Goal: Information Seeking & Learning: Learn about a topic

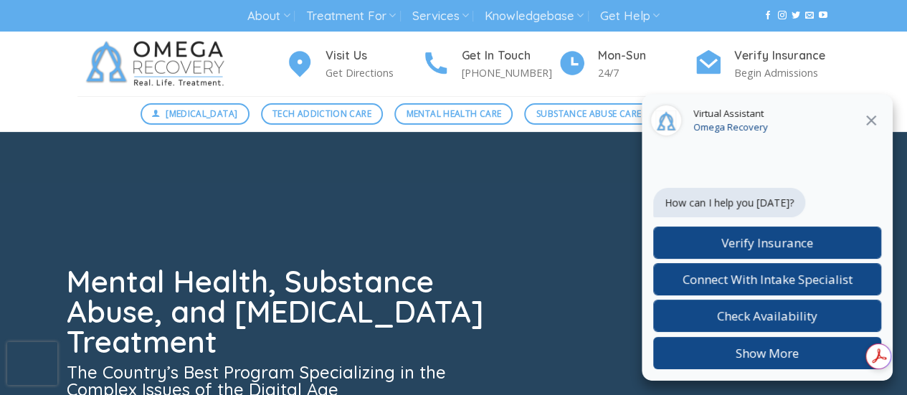
click at [874, 115] on icon at bounding box center [871, 120] width 17 height 17
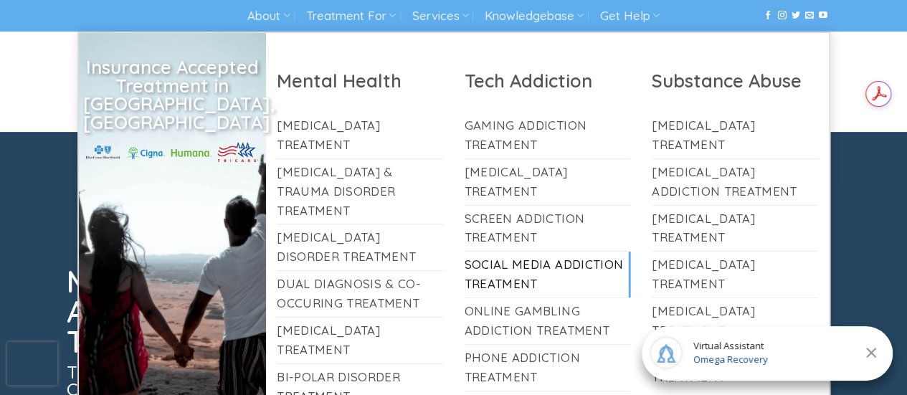
scroll to position [1, 0]
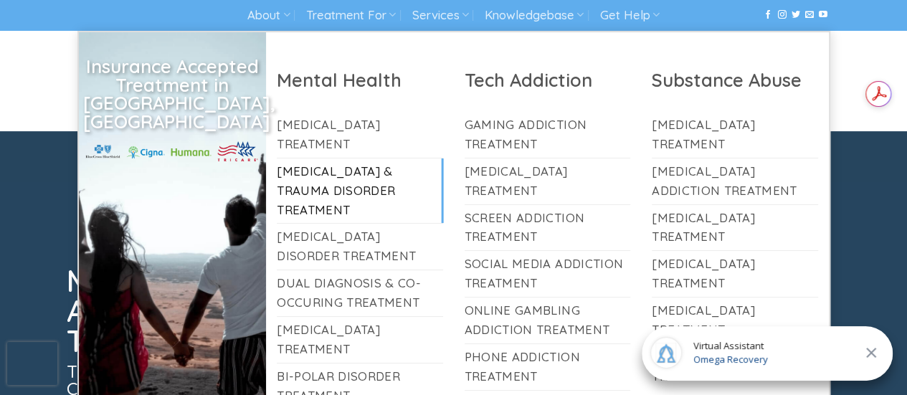
click at [334, 164] on link "[MEDICAL_DATA] & Trauma Disorder Treatment" at bounding box center [360, 191] width 166 height 65
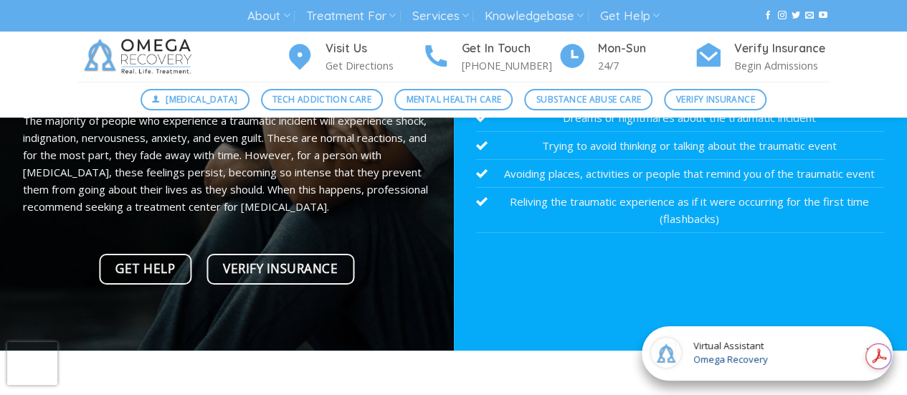
scroll to position [214, 0]
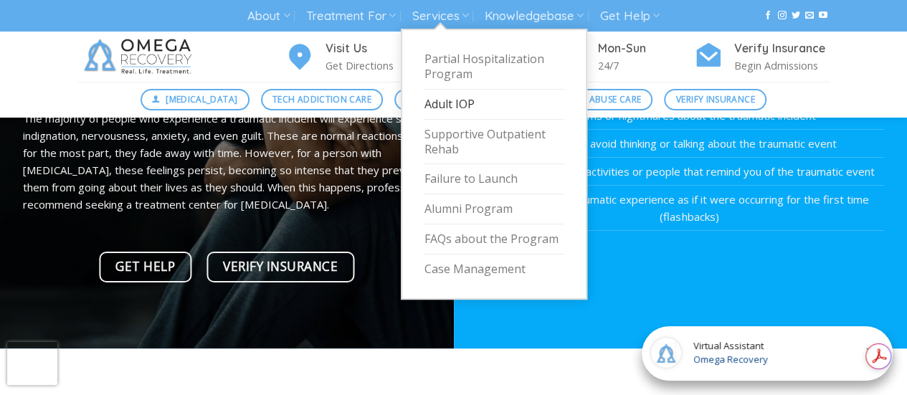
click at [462, 103] on link "Adult IOP" at bounding box center [494, 105] width 141 height 30
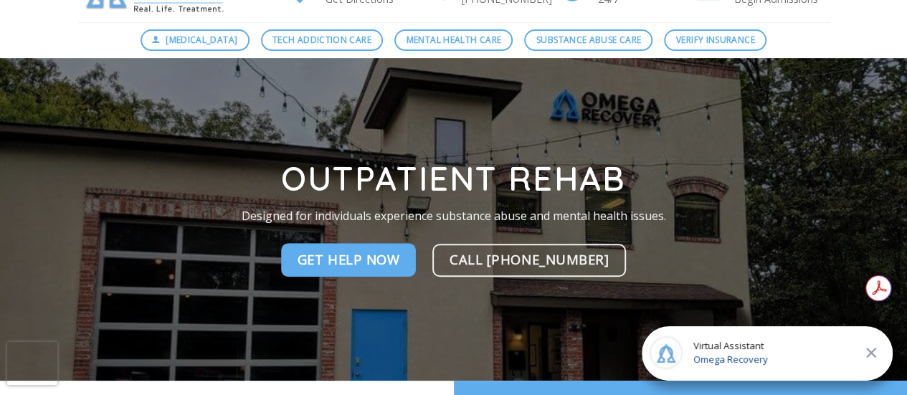
scroll to position [75, 0]
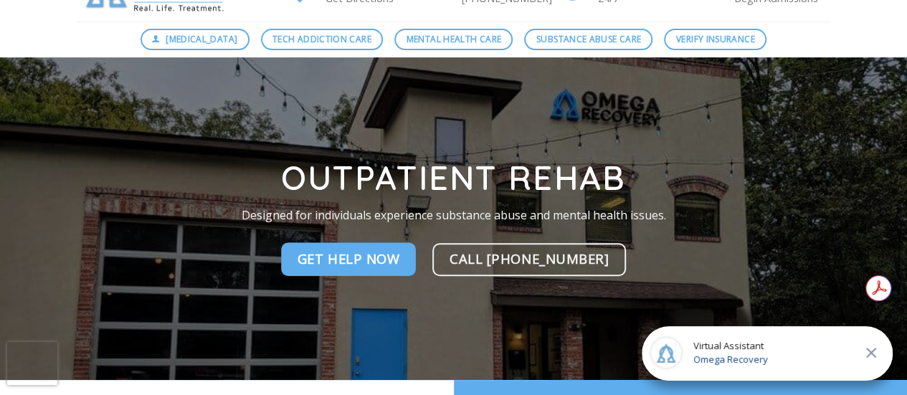
click at [871, 350] on icon at bounding box center [871, 352] width 17 height 17
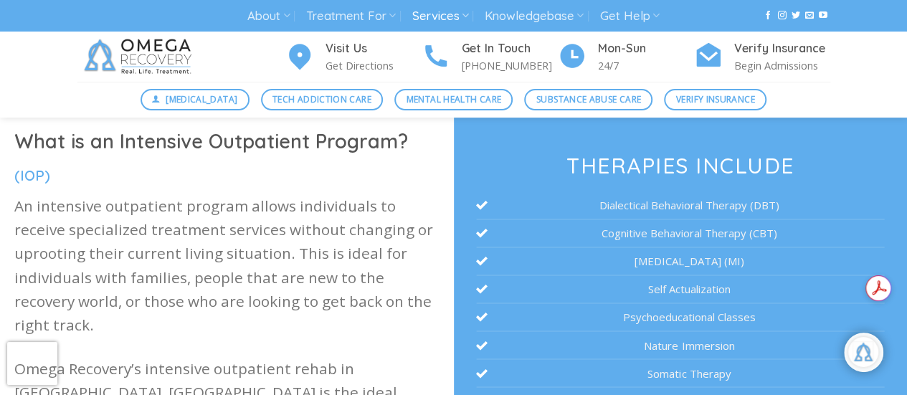
scroll to position [371, 0]
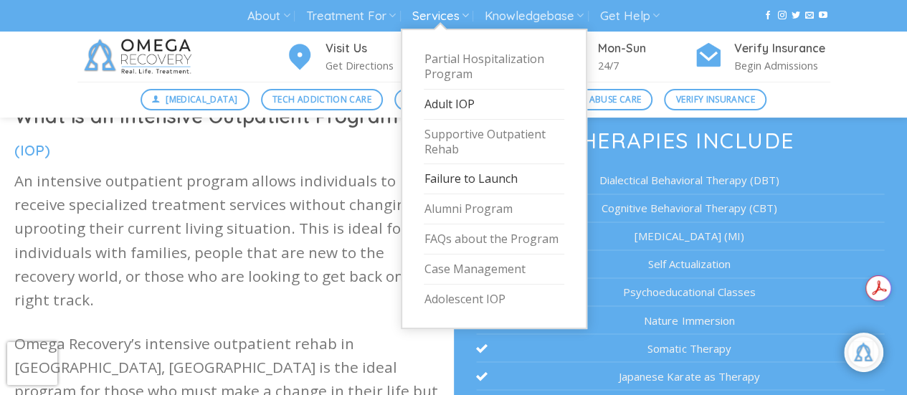
click at [467, 177] on link "Failure to Launch" at bounding box center [494, 179] width 141 height 30
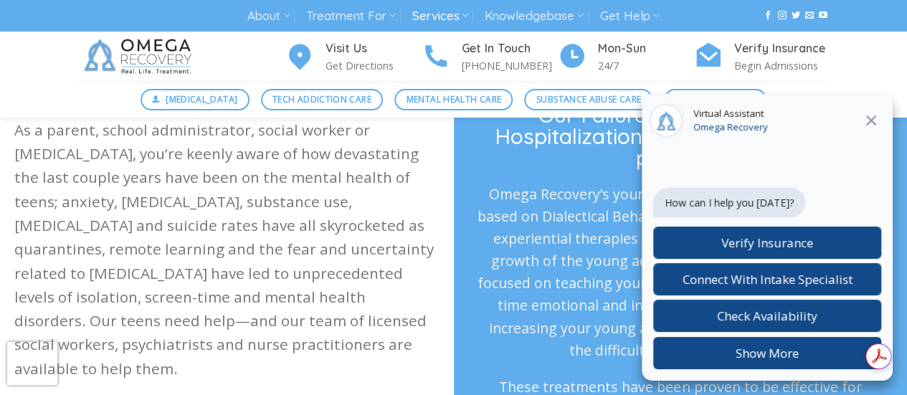
click at [874, 126] on icon at bounding box center [871, 120] width 17 height 17
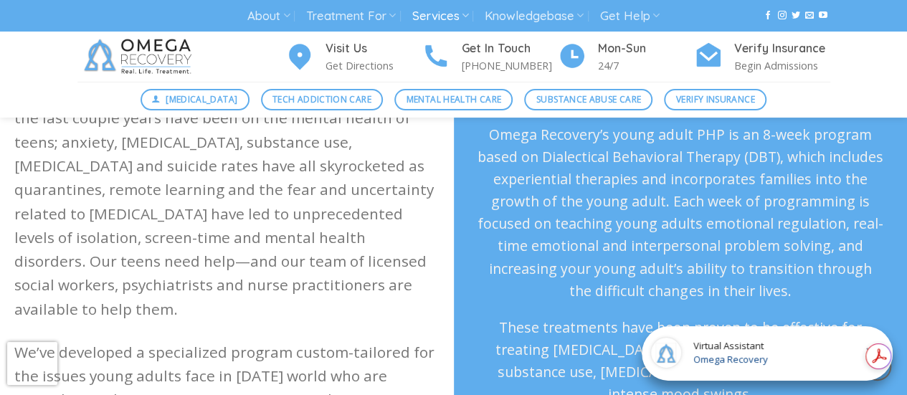
scroll to position [336, 0]
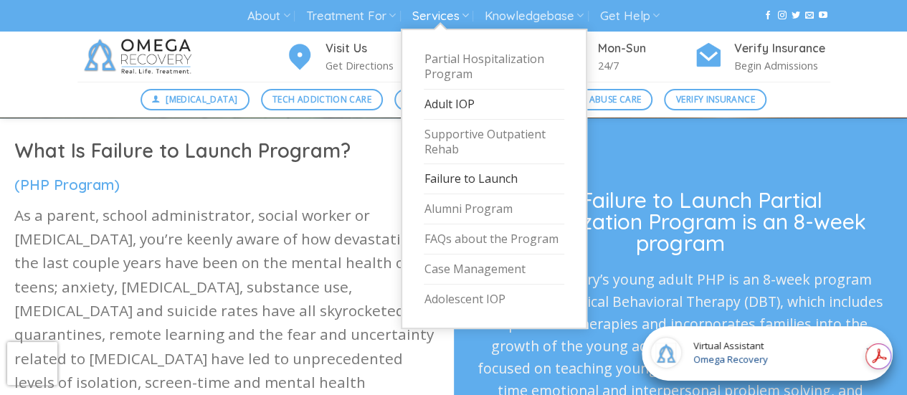
click at [427, 100] on link "Adult IOP" at bounding box center [494, 105] width 141 height 30
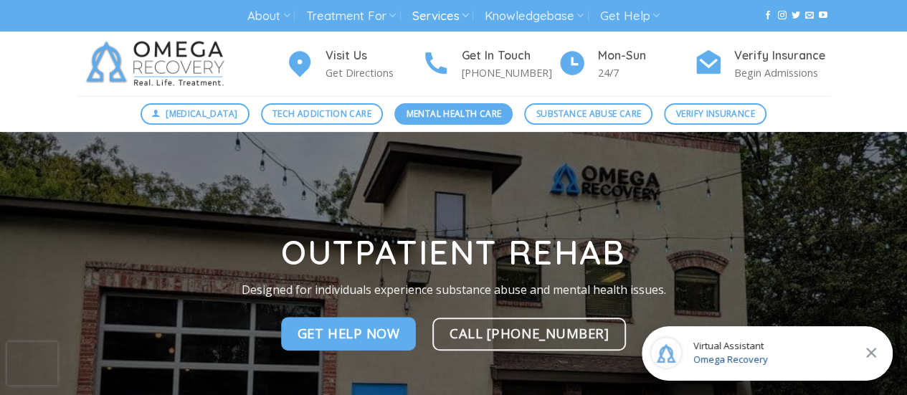
click at [463, 118] on span "Mental Health Care" at bounding box center [454, 114] width 95 height 14
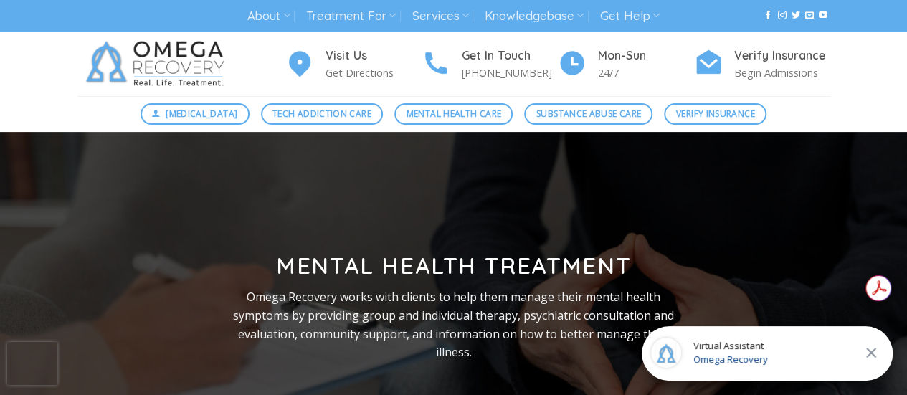
click at [870, 348] on icon at bounding box center [871, 352] width 17 height 17
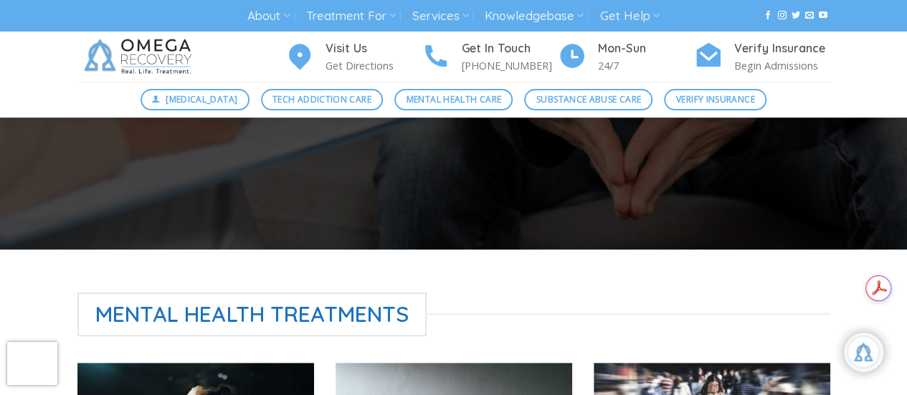
click at [863, 362] on div at bounding box center [864, 352] width 32 height 32
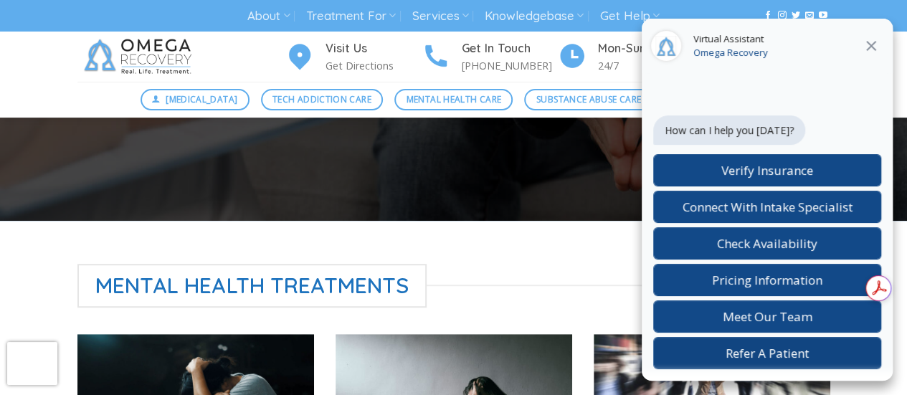
click at [767, 352] on span "Refer A Patient" at bounding box center [767, 353] width 83 height 16
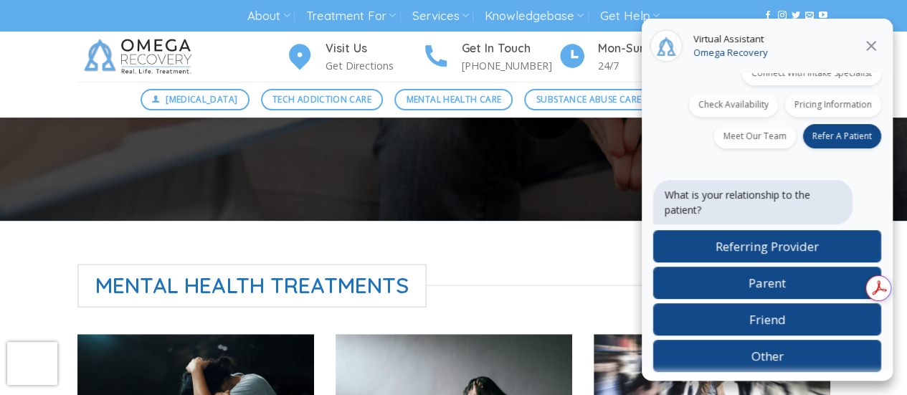
scroll to position [100, 0]
click at [767, 250] on span "Referring Provider" at bounding box center [767, 245] width 103 height 16
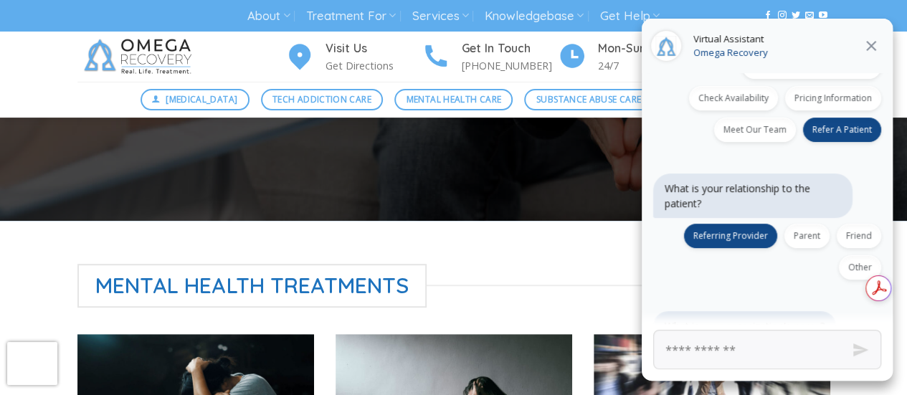
scroll to position [132, 0]
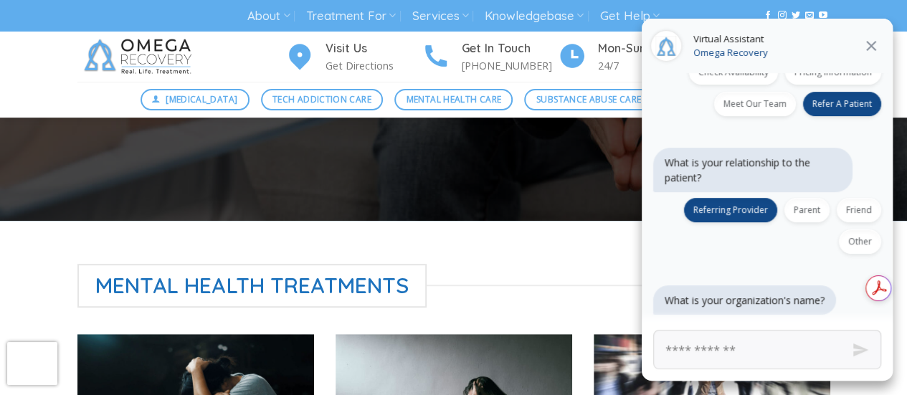
click at [861, 47] on button at bounding box center [872, 46] width 26 height 19
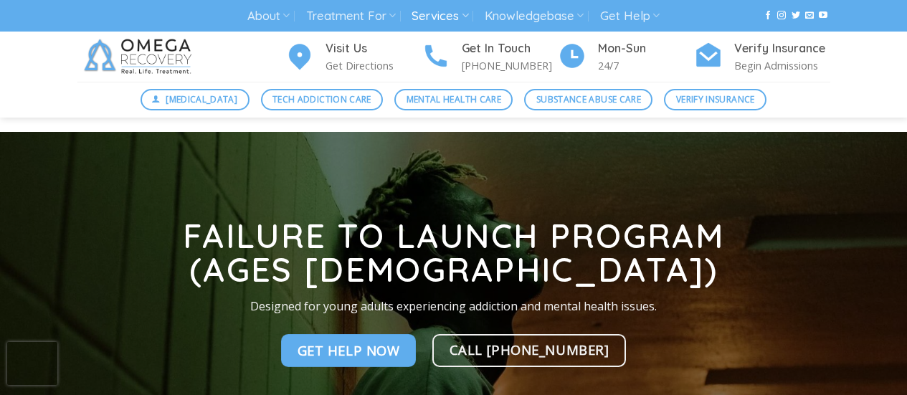
scroll to position [336, 0]
